Goal: Find specific page/section: Find specific page/section

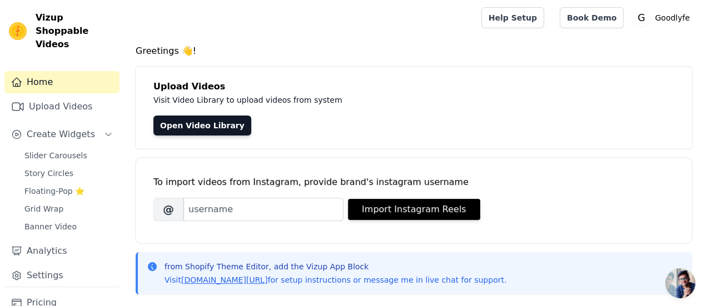
click at [76, 19] on span "Vizup Shoppable Videos" at bounding box center [75, 31] width 79 height 40
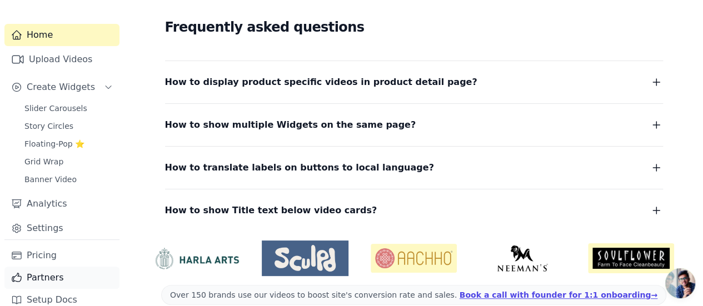
scroll to position [312, 0]
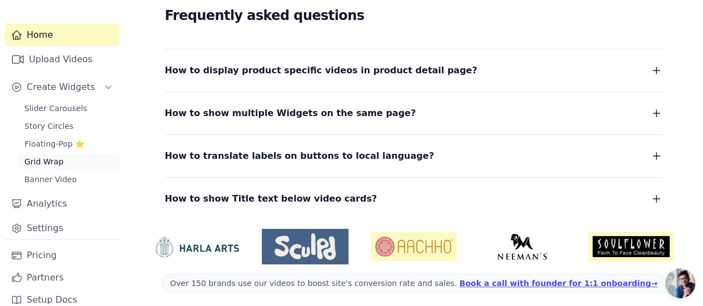
click at [46, 156] on span "Grid Wrap" at bounding box center [43, 161] width 39 height 11
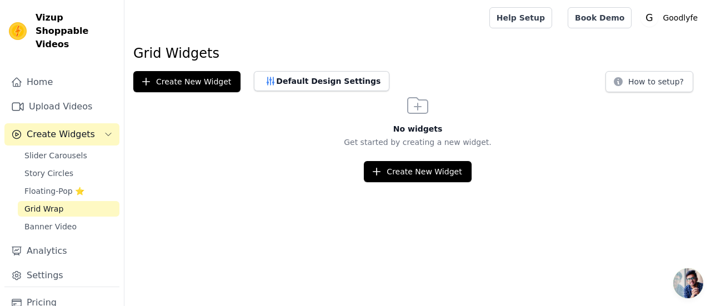
click at [57, 18] on span "Vizup Shoppable Videos" at bounding box center [75, 31] width 79 height 40
click at [23, 26] on img at bounding box center [18, 31] width 18 height 18
drag, startPoint x: 12, startPoint y: 2, endPoint x: 56, endPoint y: 61, distance: 74.2
click at [56, 71] on link "Home" at bounding box center [61, 82] width 115 height 22
